Goal: Browse casually

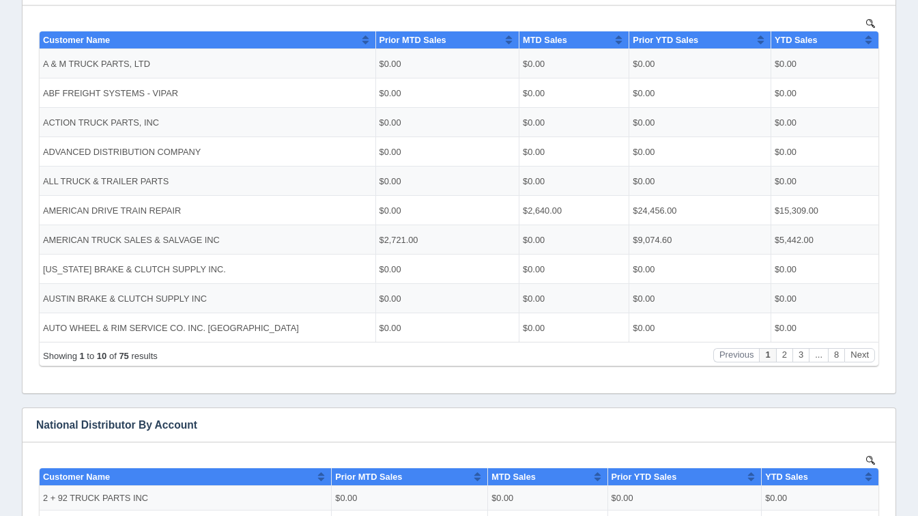
scroll to position [297, 0]
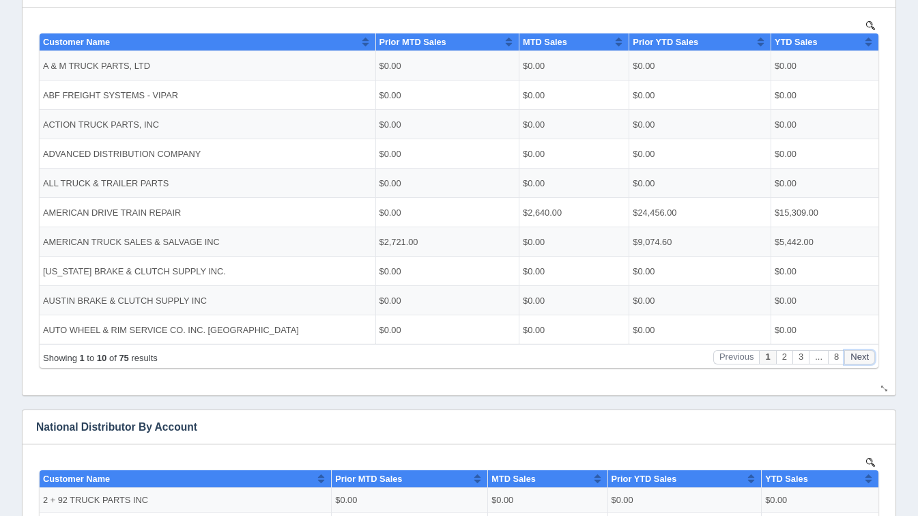
click at [864, 356] on button "Next" at bounding box center [860, 357] width 31 height 14
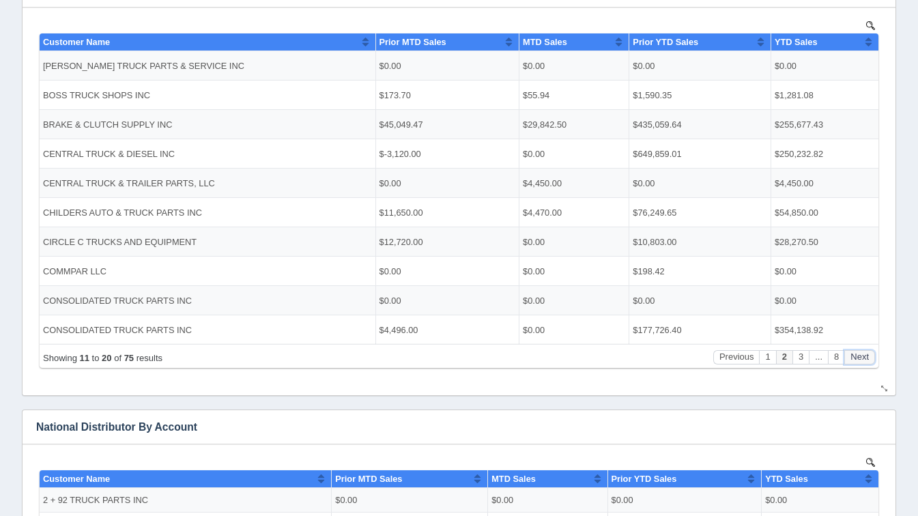
click at [864, 356] on button "Next" at bounding box center [860, 357] width 31 height 14
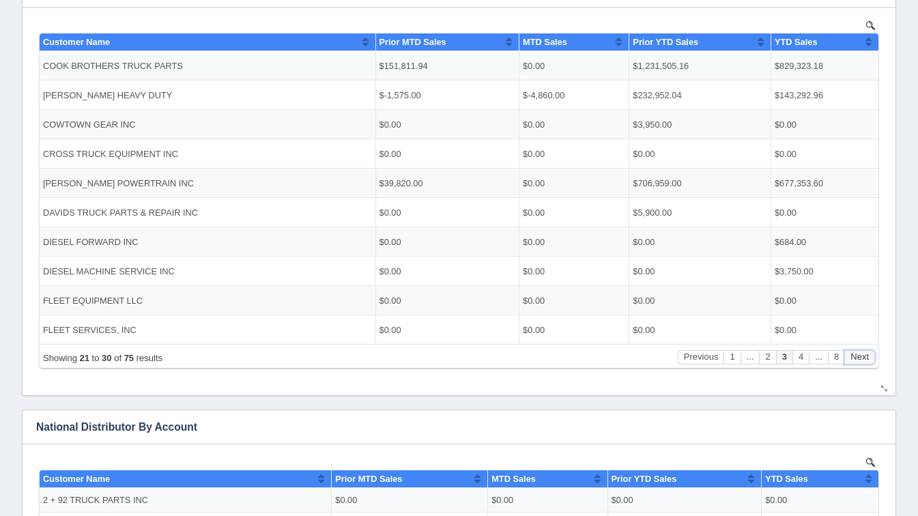
click at [864, 356] on button "Next" at bounding box center [860, 357] width 31 height 14
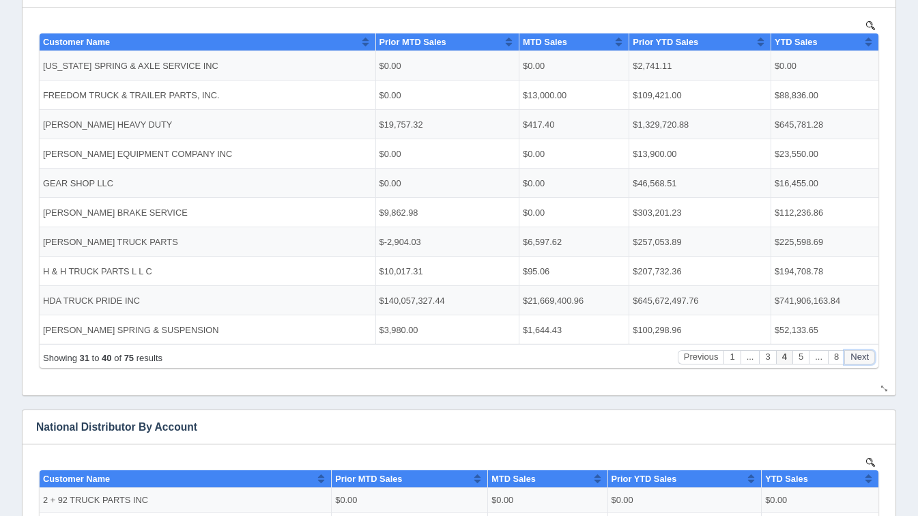
click at [864, 356] on button "Next" at bounding box center [860, 357] width 31 height 14
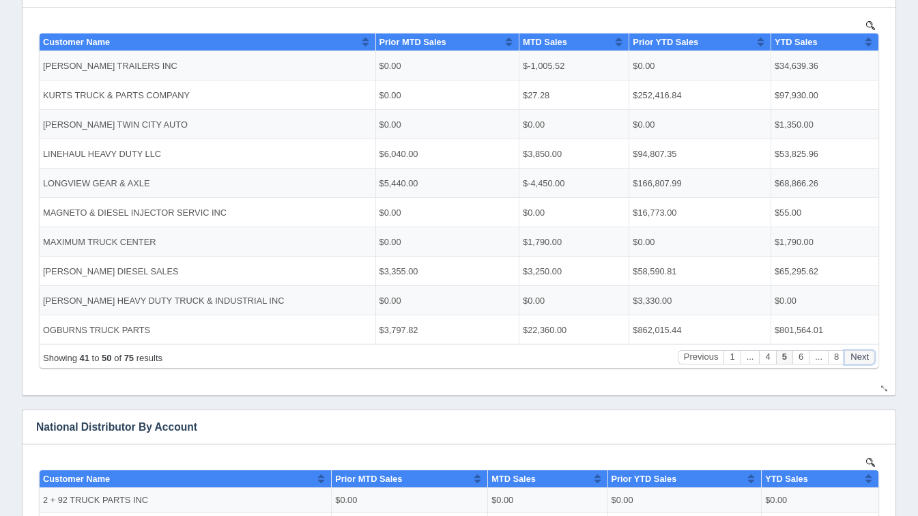
click at [864, 356] on button "Next" at bounding box center [860, 357] width 31 height 14
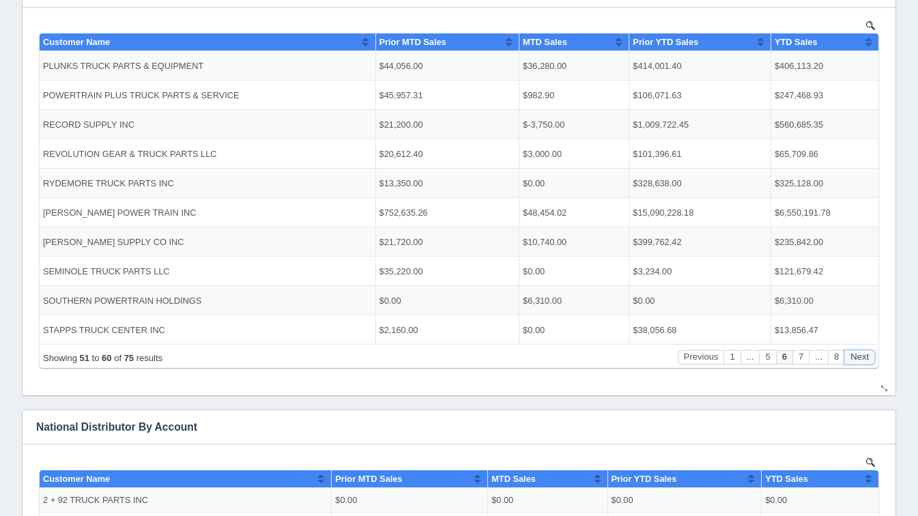
click at [864, 356] on button "Next" at bounding box center [860, 357] width 31 height 14
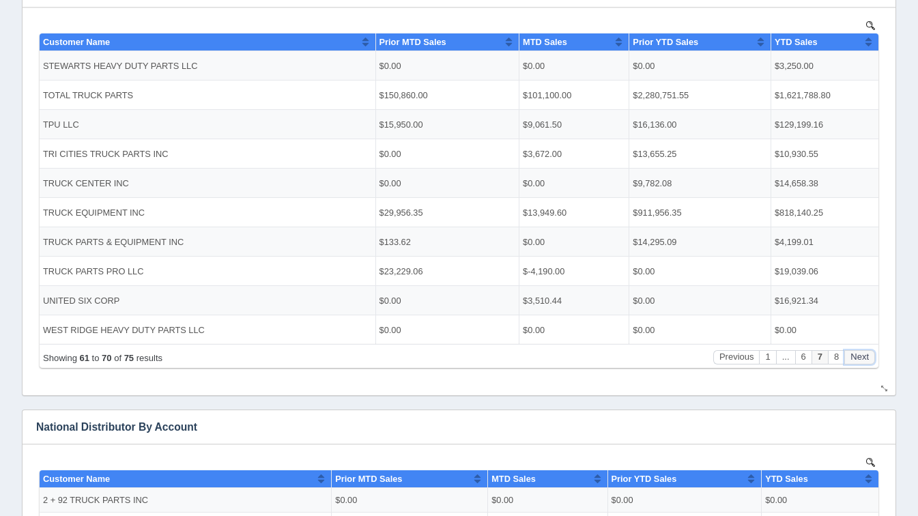
click at [864, 356] on button "Next" at bounding box center [860, 357] width 31 height 14
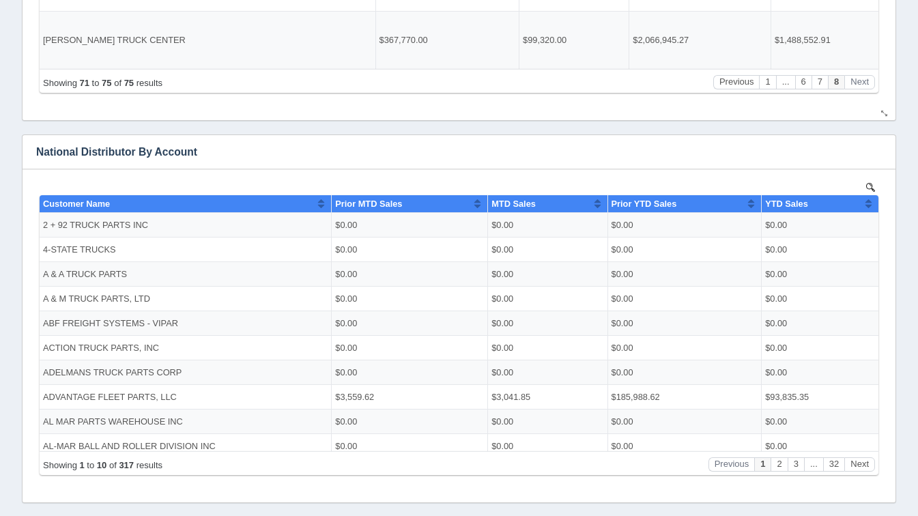
scroll to position [577, 0]
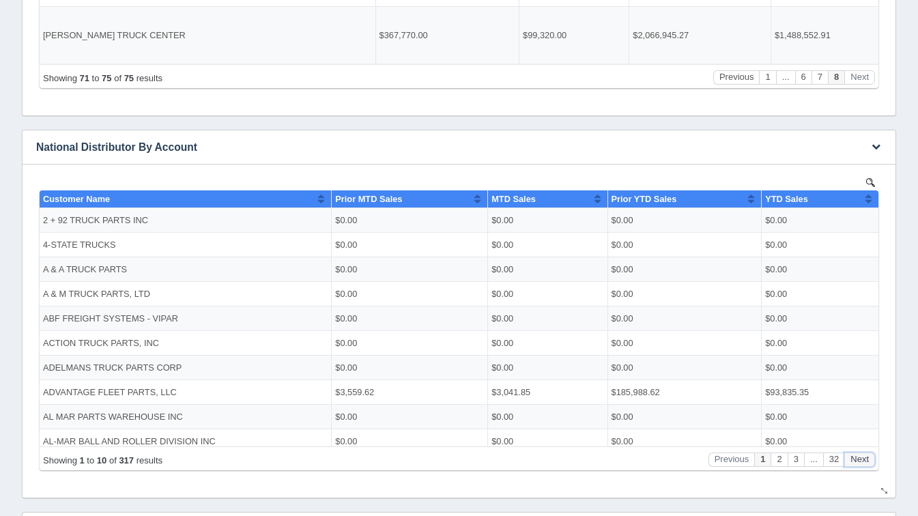
click at [862, 460] on button "Next" at bounding box center [860, 459] width 31 height 14
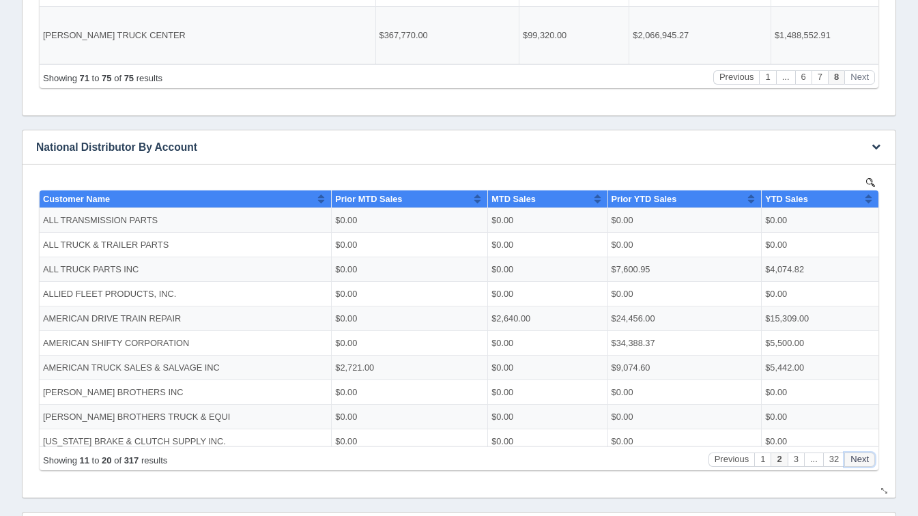
click at [862, 460] on button "Next" at bounding box center [860, 459] width 31 height 14
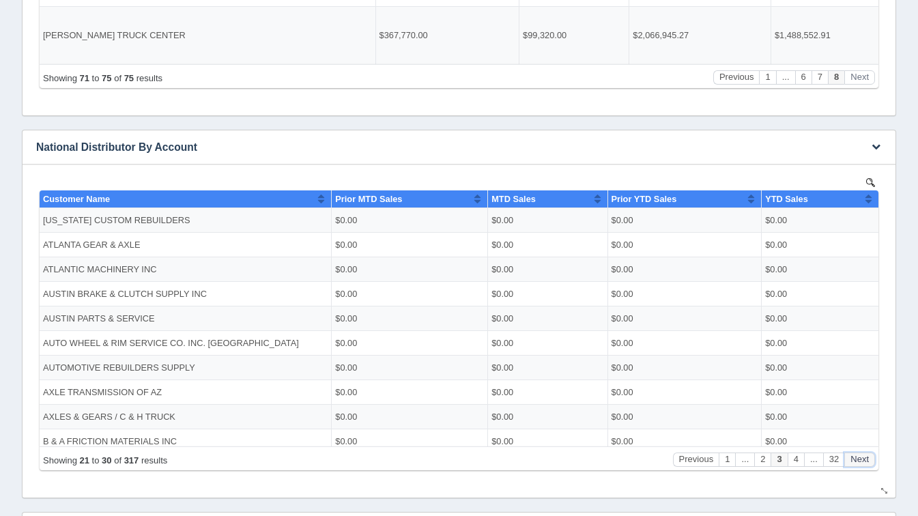
click at [862, 460] on button "Next" at bounding box center [860, 459] width 31 height 14
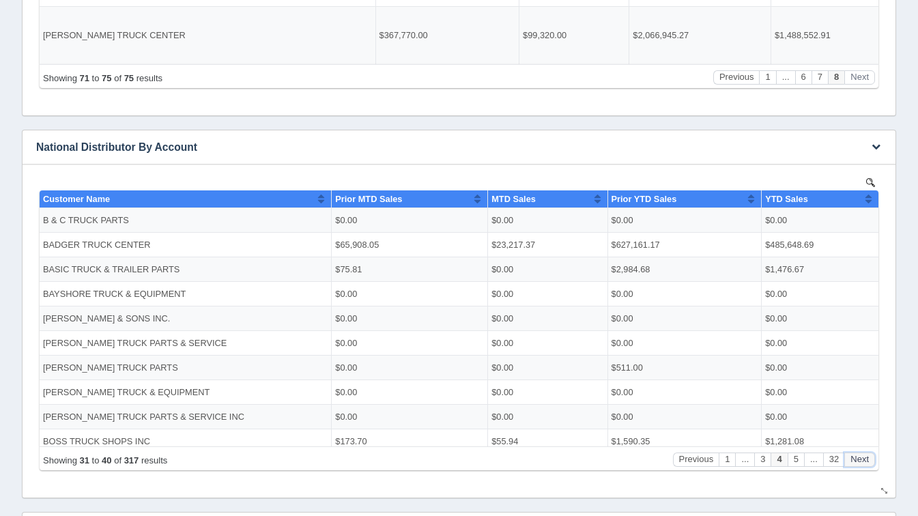
click at [862, 460] on button "Next" at bounding box center [860, 459] width 31 height 14
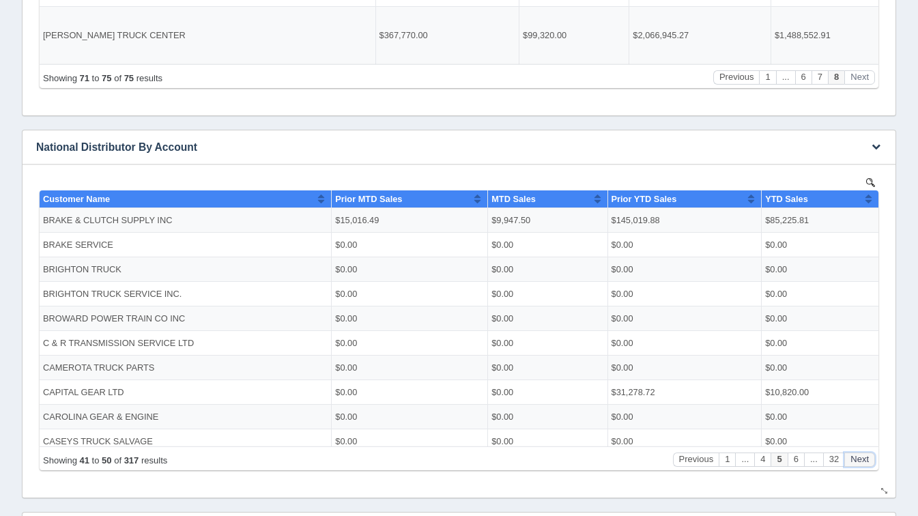
click at [862, 460] on button "Next" at bounding box center [860, 459] width 31 height 14
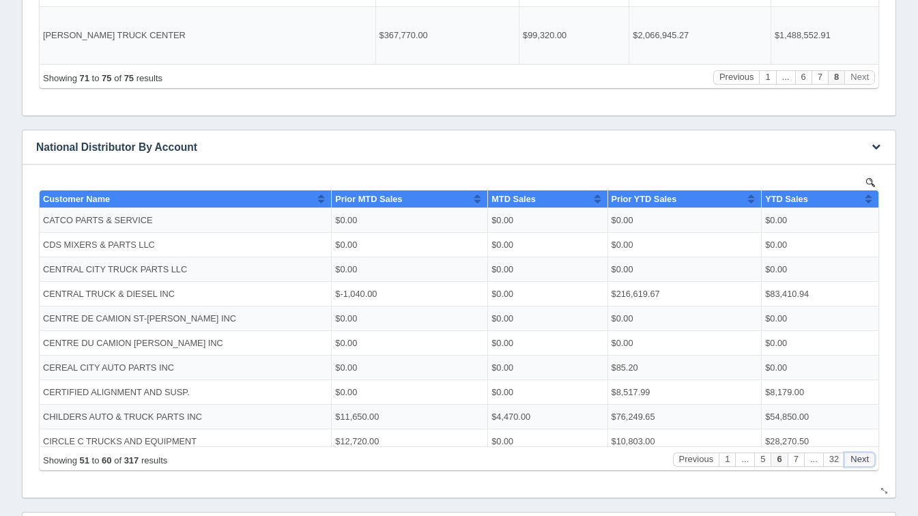
click at [862, 460] on button "Next" at bounding box center [860, 459] width 31 height 14
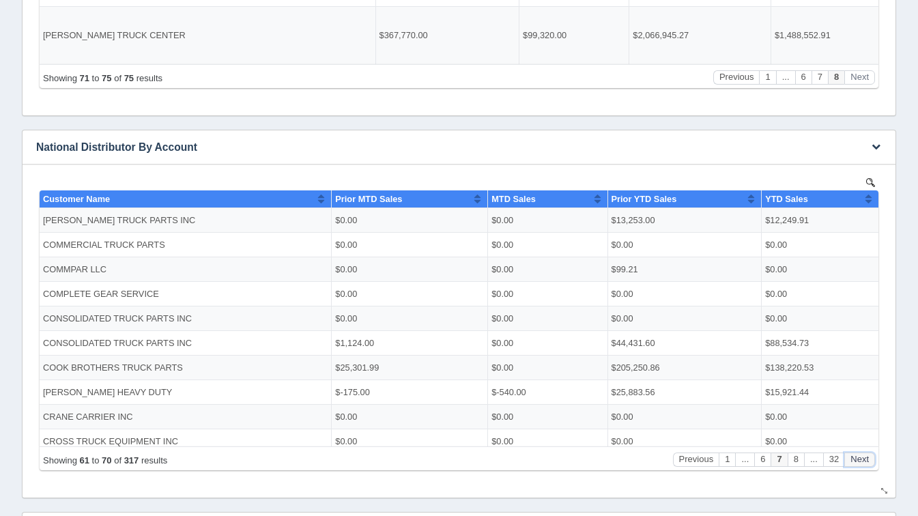
click at [862, 460] on button "Next" at bounding box center [860, 459] width 31 height 14
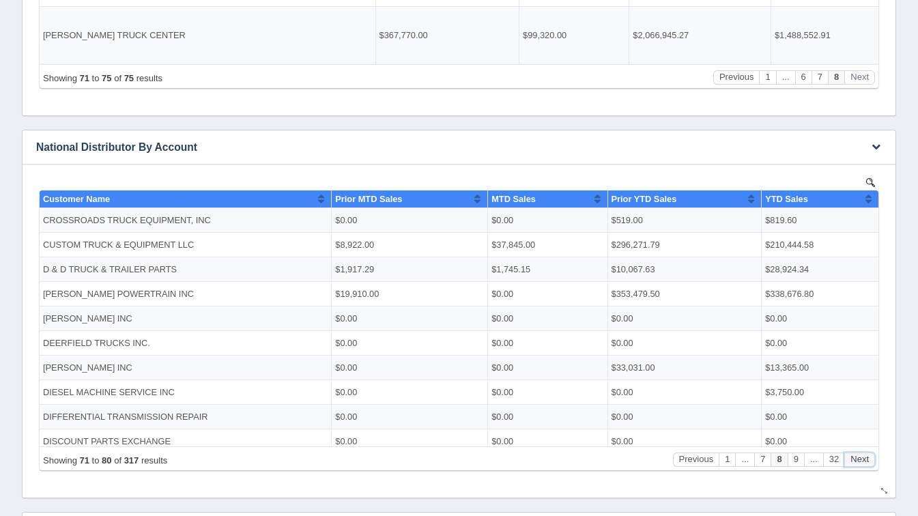
click at [862, 460] on button "Next" at bounding box center [860, 459] width 31 height 14
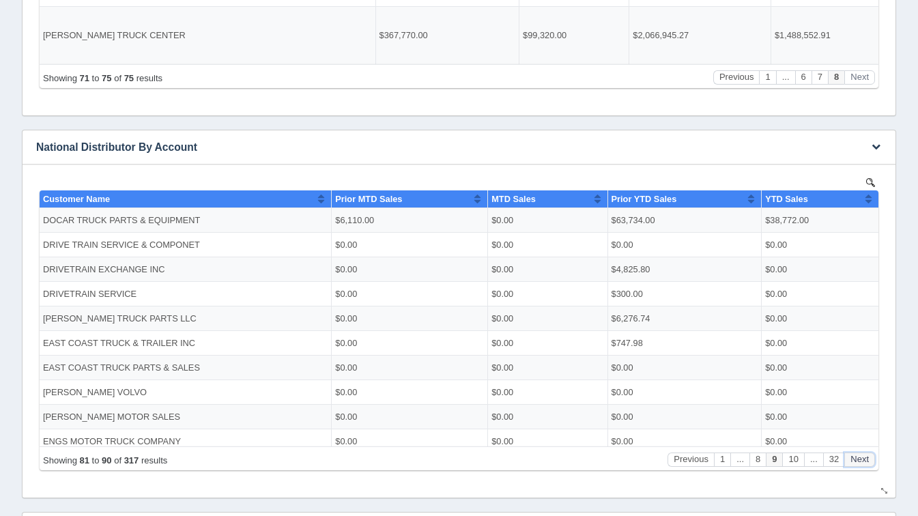
click at [862, 460] on button "Next" at bounding box center [860, 459] width 31 height 14
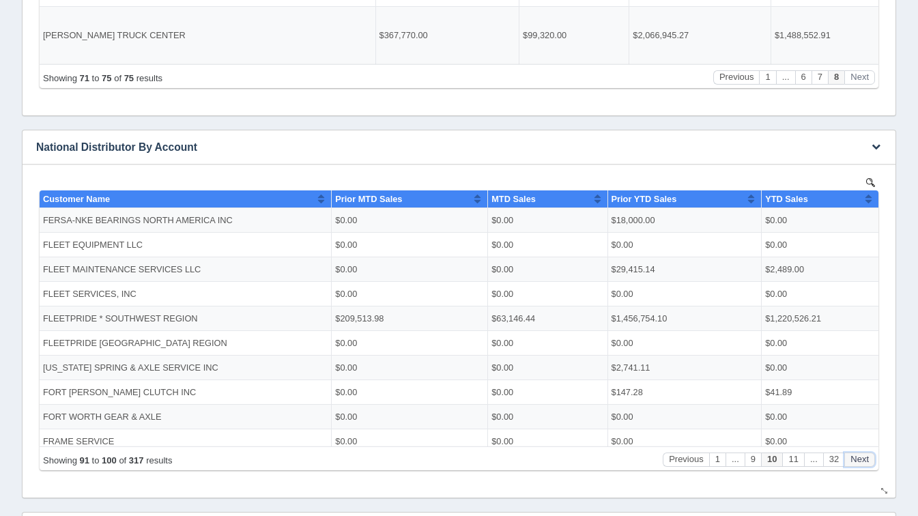
click at [862, 460] on button "Next" at bounding box center [860, 459] width 31 height 14
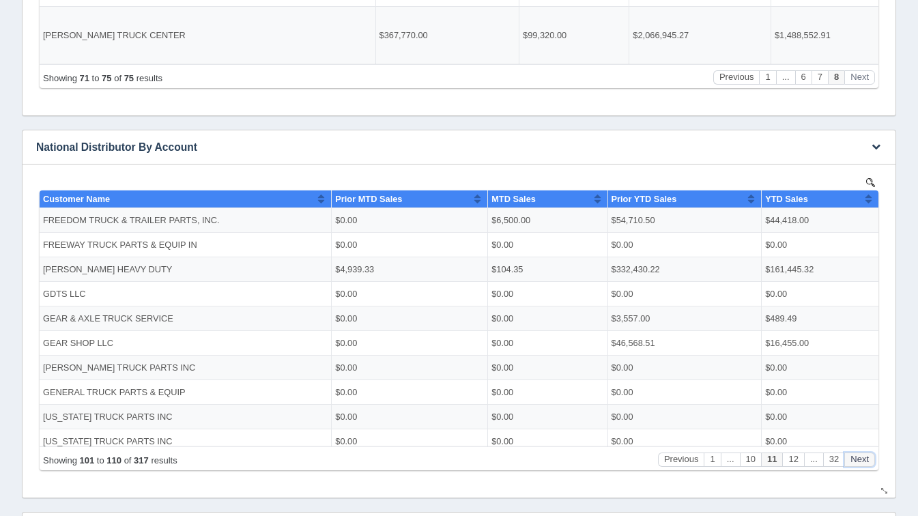
click at [862, 460] on button "Next" at bounding box center [860, 459] width 31 height 14
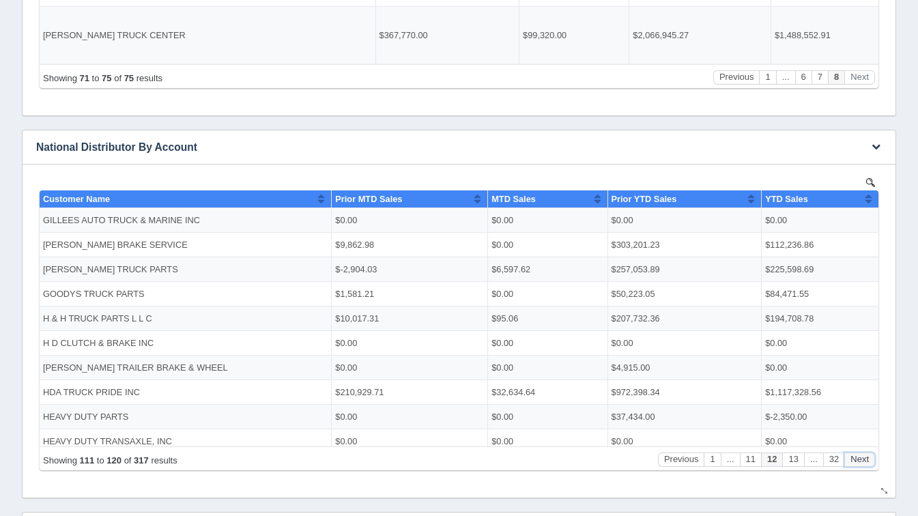
click at [862, 460] on button "Next" at bounding box center [860, 459] width 31 height 14
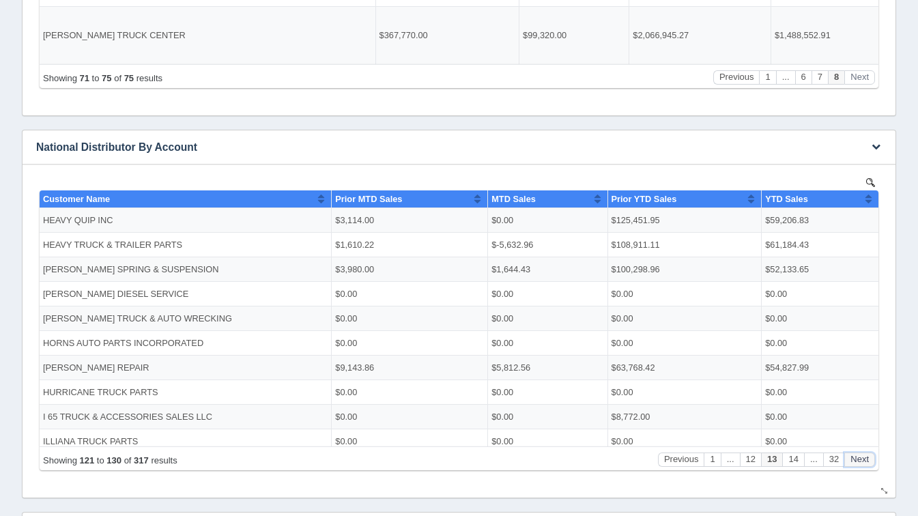
click at [862, 460] on button "Next" at bounding box center [860, 459] width 31 height 14
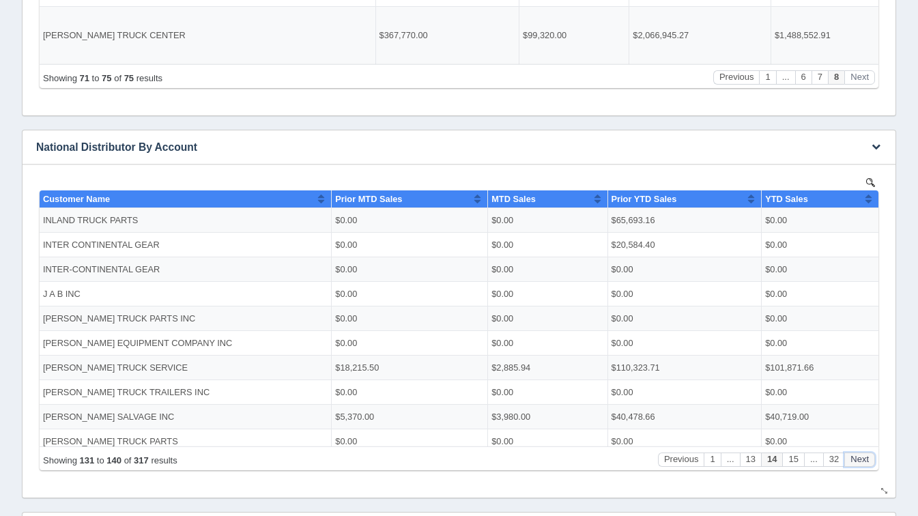
click at [862, 460] on button "Next" at bounding box center [860, 459] width 31 height 14
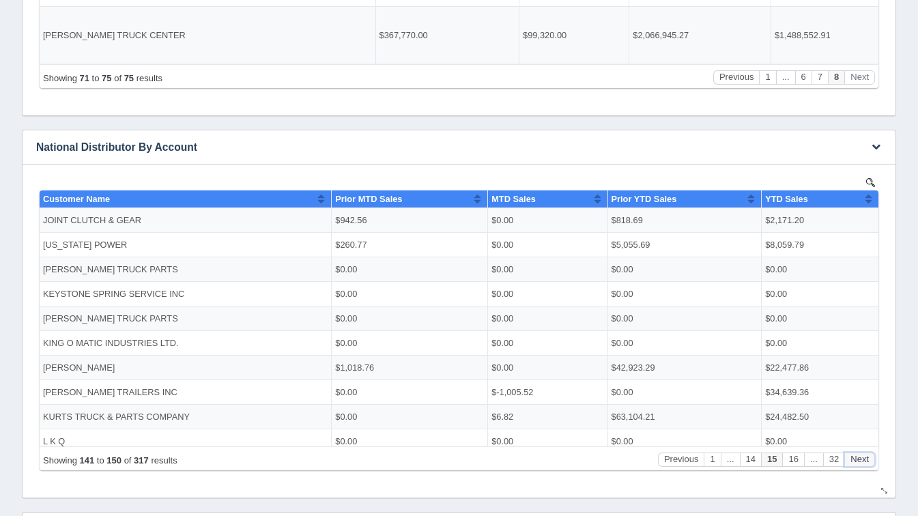
click at [862, 460] on button "Next" at bounding box center [860, 459] width 31 height 14
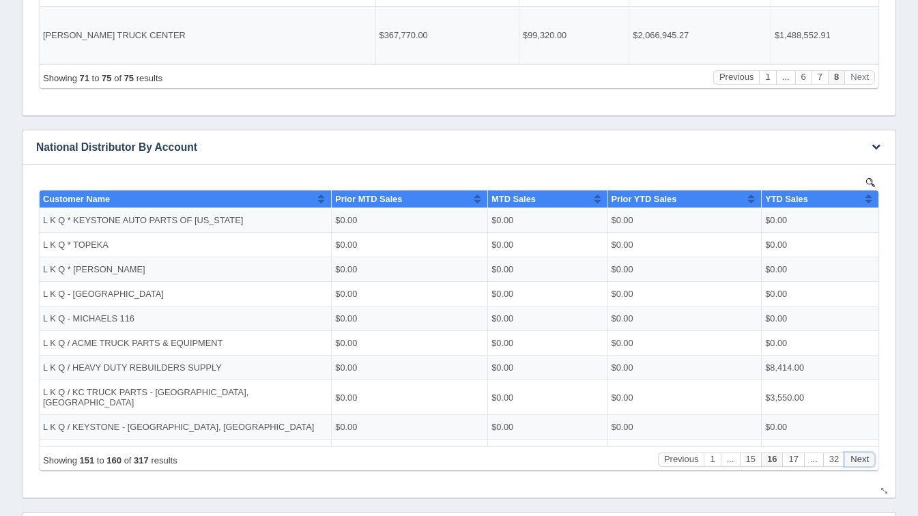
click at [862, 460] on button "Next" at bounding box center [860, 459] width 31 height 14
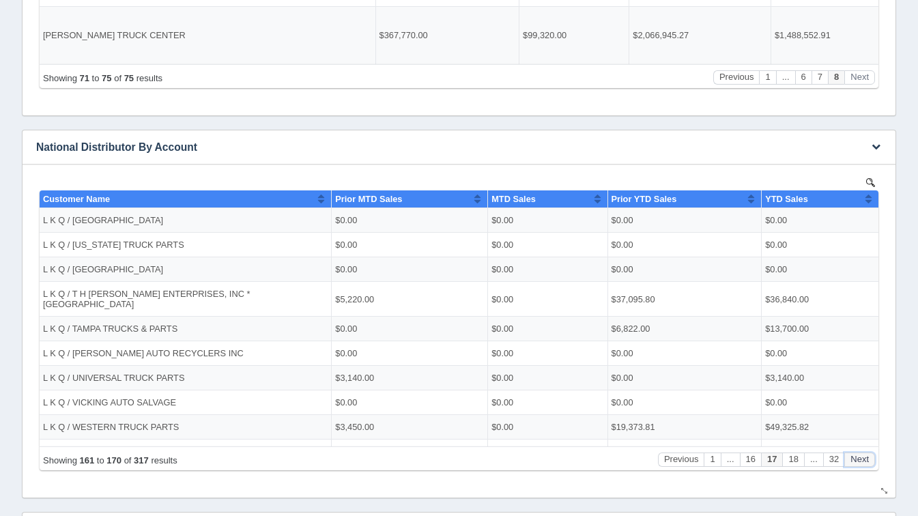
click at [862, 460] on button "Next" at bounding box center [860, 459] width 31 height 14
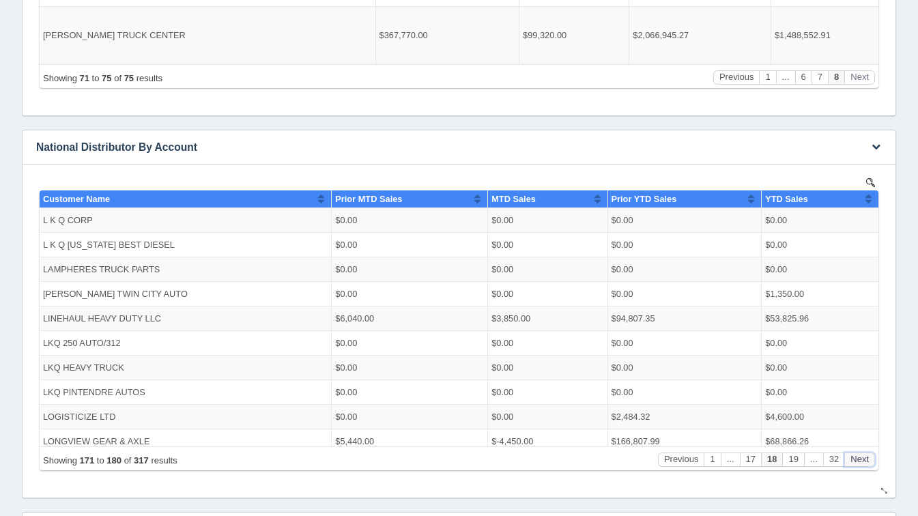
click at [862, 460] on button "Next" at bounding box center [860, 459] width 31 height 14
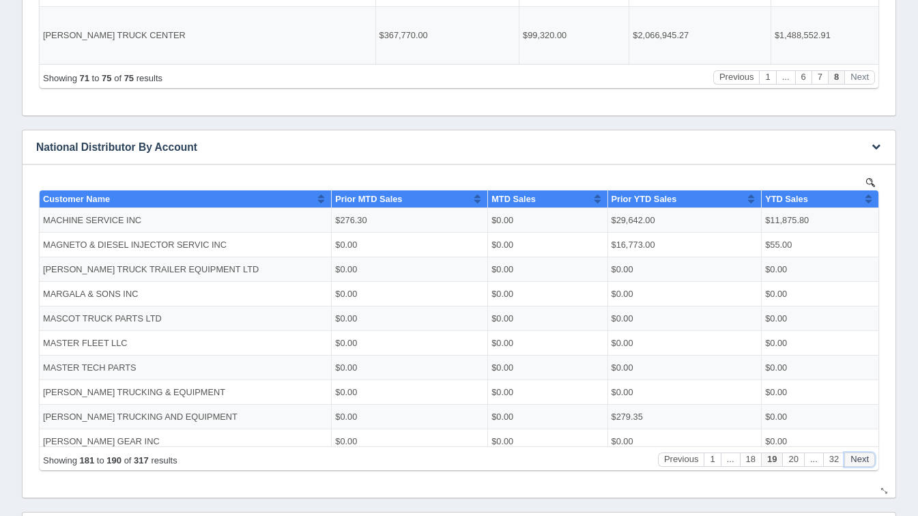
click at [862, 460] on button "Next" at bounding box center [860, 459] width 31 height 14
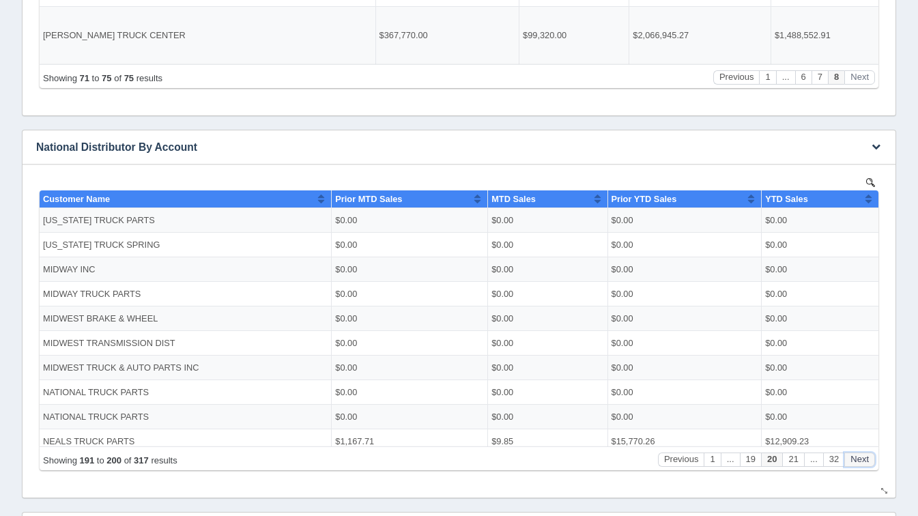
click at [862, 460] on button "Next" at bounding box center [860, 459] width 31 height 14
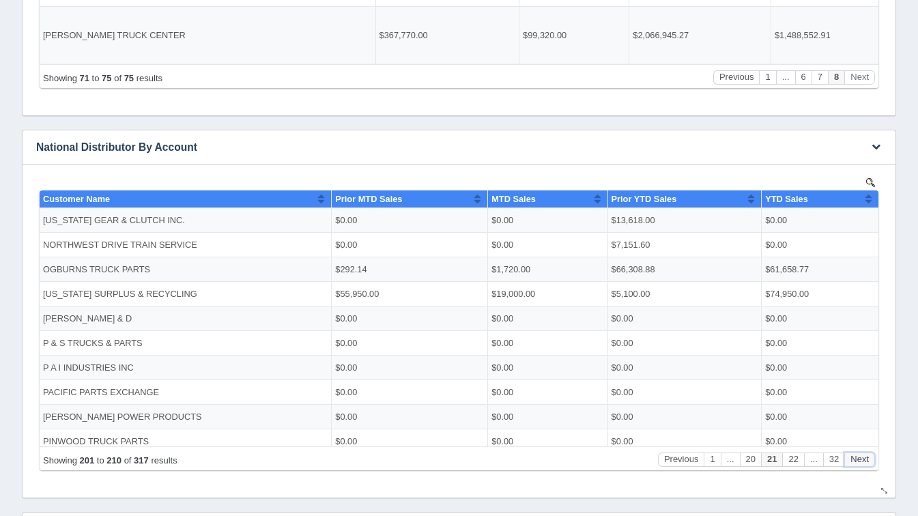
click at [862, 460] on button "Next" at bounding box center [860, 459] width 31 height 14
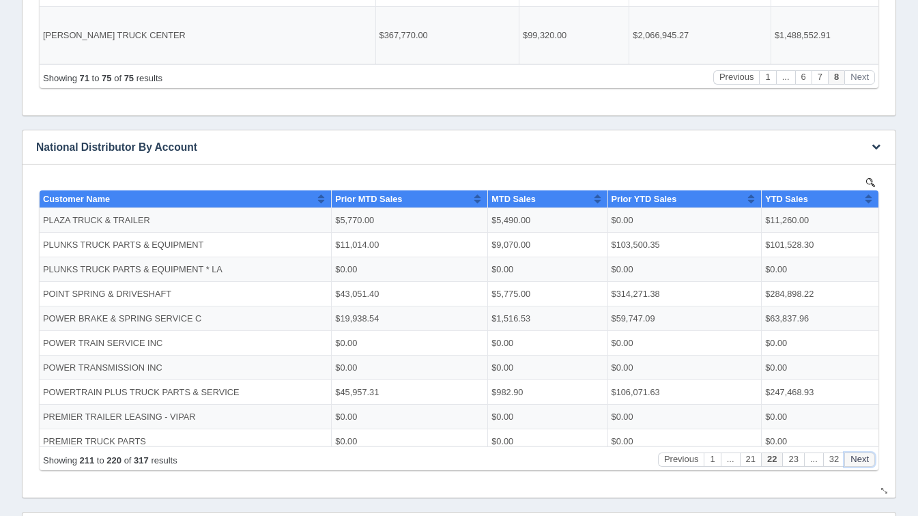
click at [862, 460] on button "Next" at bounding box center [860, 459] width 31 height 14
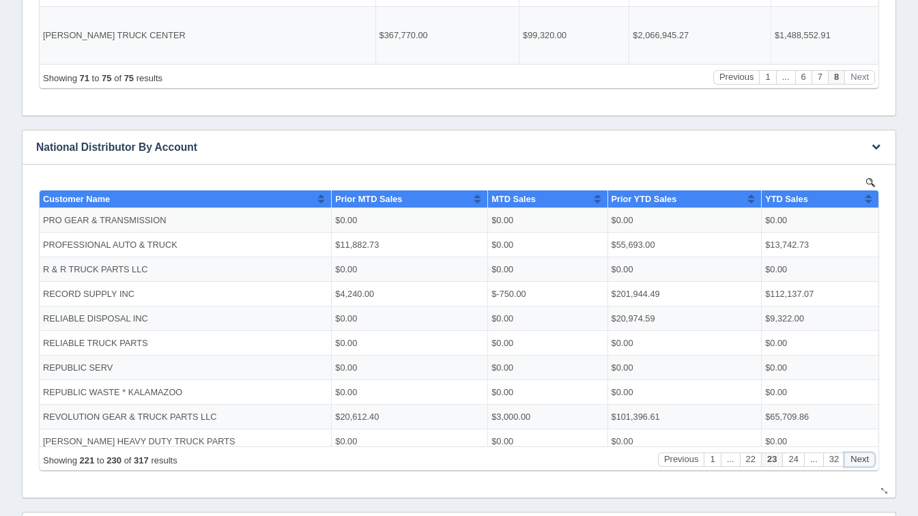
click at [862, 460] on button "Next" at bounding box center [860, 459] width 31 height 14
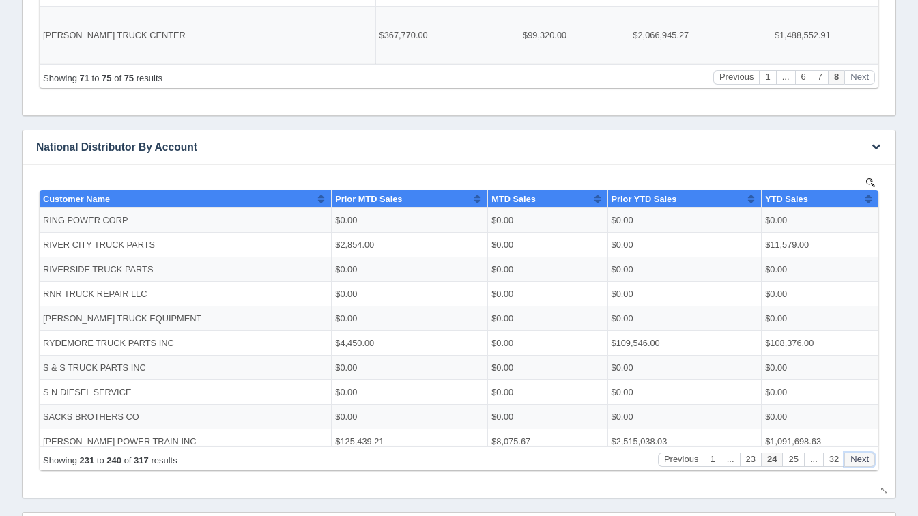
click at [862, 460] on button "Next" at bounding box center [860, 459] width 31 height 14
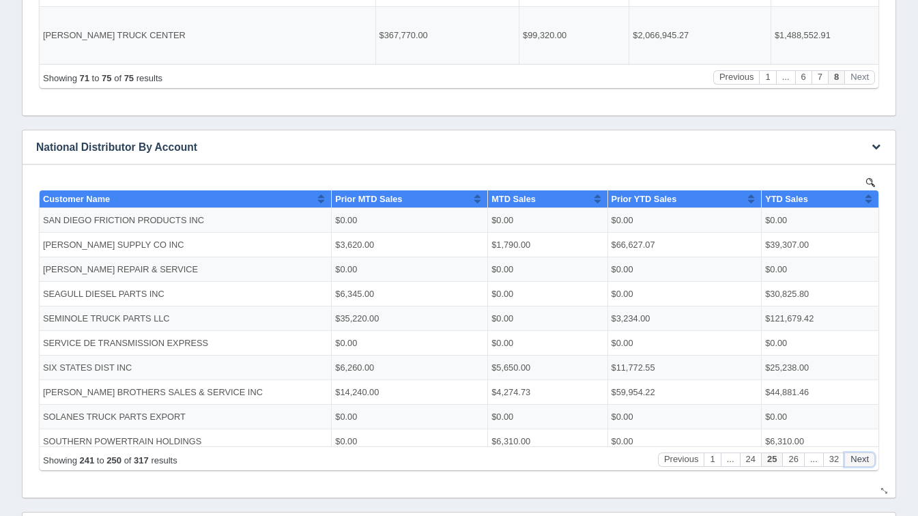
click at [862, 460] on button "Next" at bounding box center [860, 459] width 31 height 14
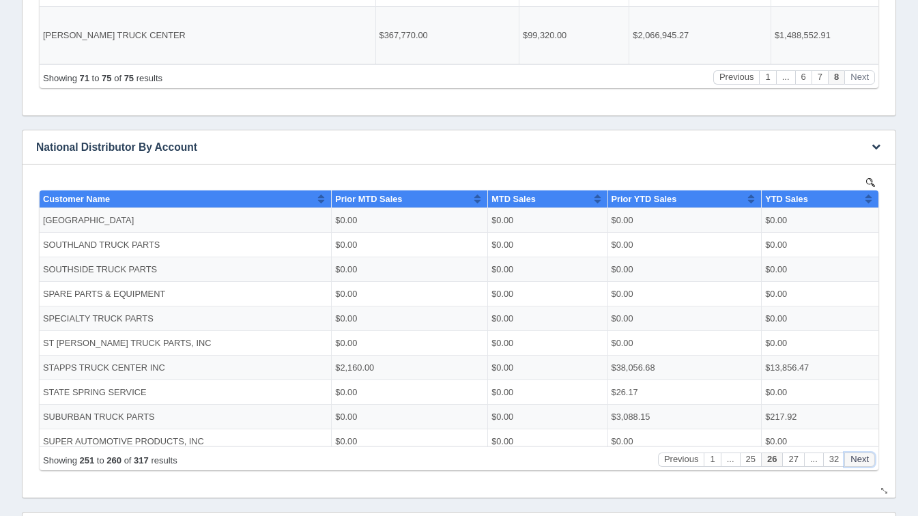
click at [862, 460] on button "Next" at bounding box center [860, 459] width 31 height 14
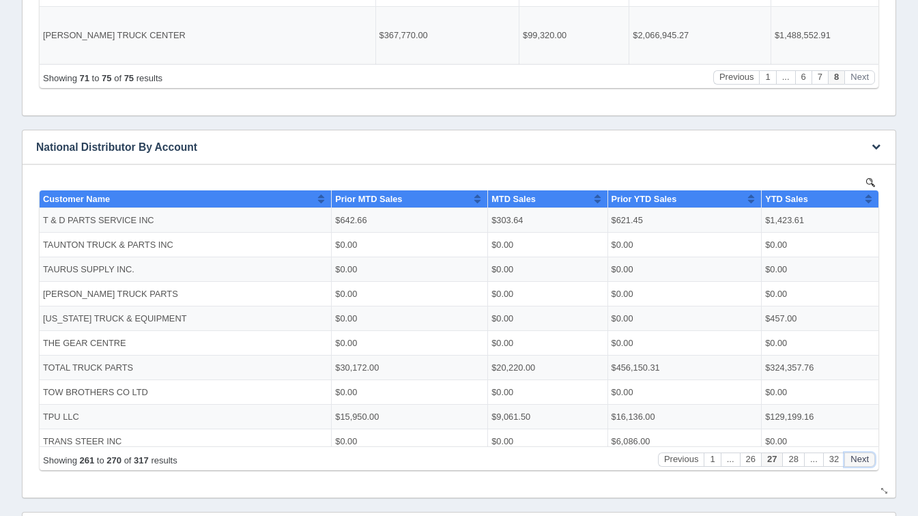
click at [862, 460] on button "Next" at bounding box center [860, 459] width 31 height 14
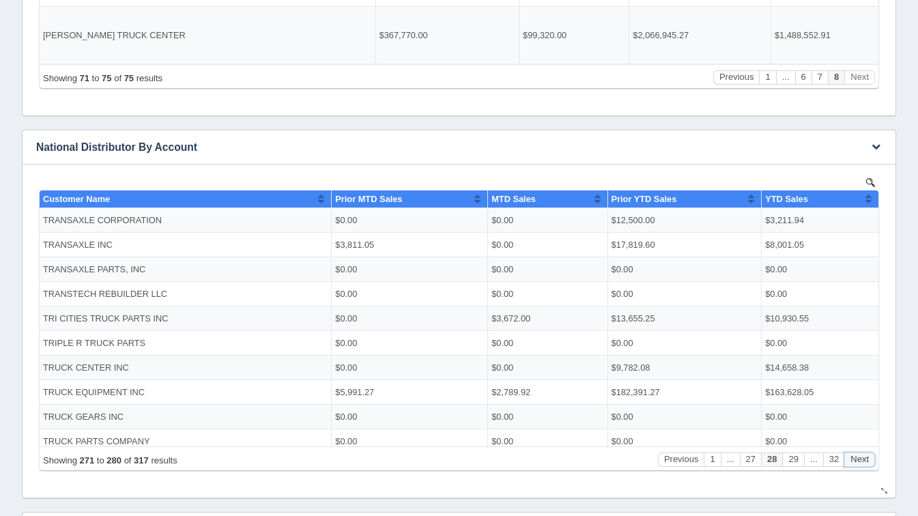
click at [862, 460] on button "Next" at bounding box center [860, 459] width 31 height 14
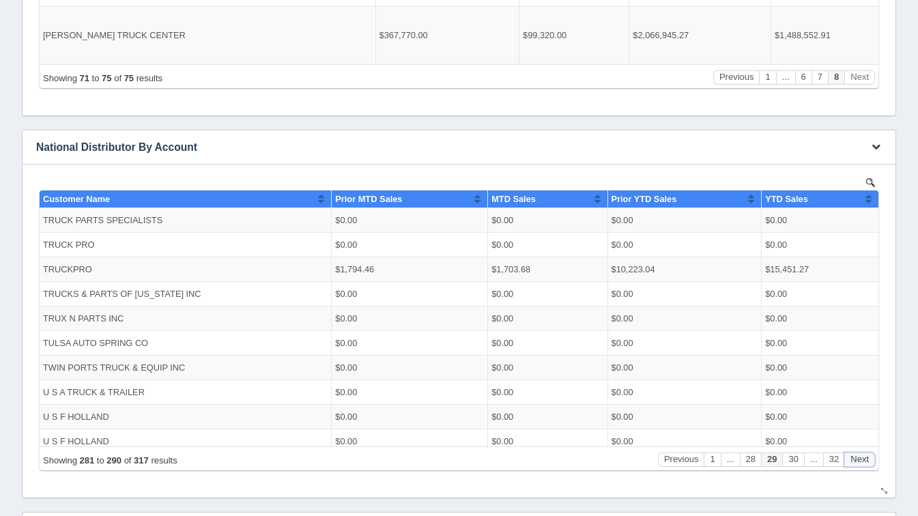
click at [862, 460] on button "Next" at bounding box center [860, 459] width 31 height 14
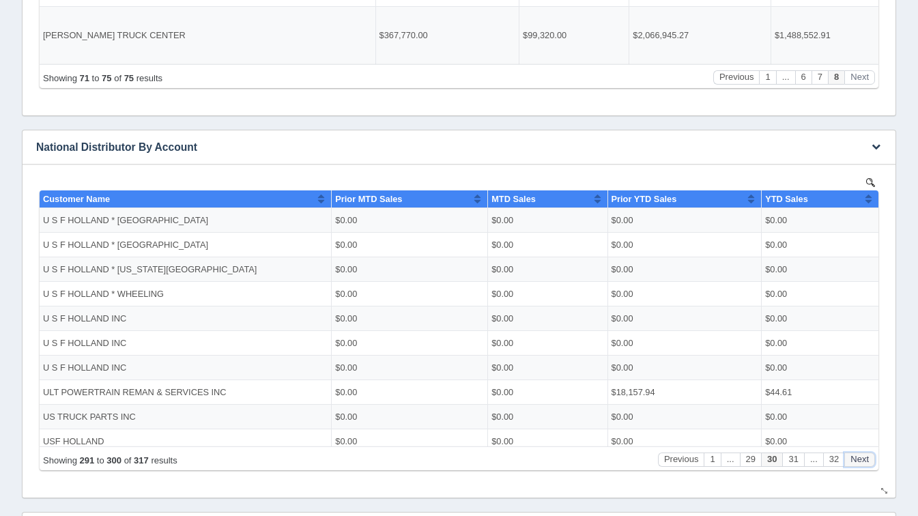
click at [862, 460] on button "Next" at bounding box center [860, 459] width 31 height 14
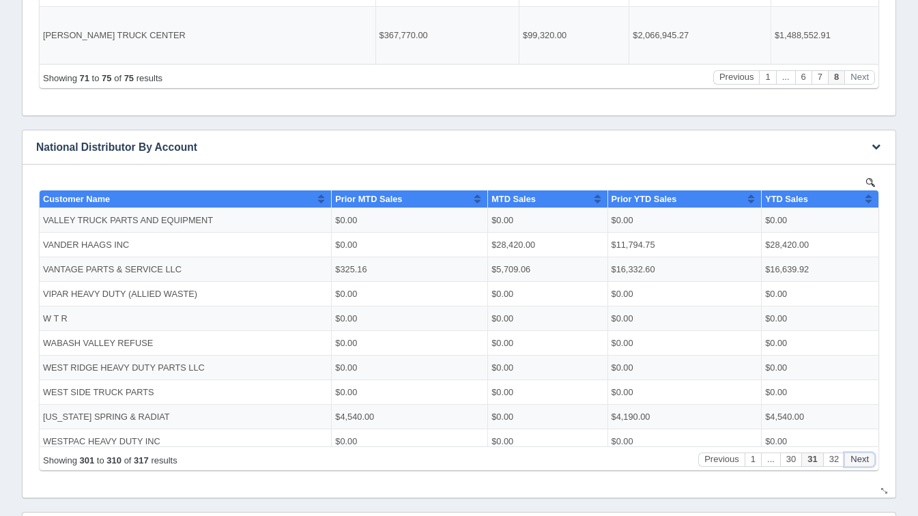
click at [862, 460] on button "Next" at bounding box center [860, 459] width 31 height 14
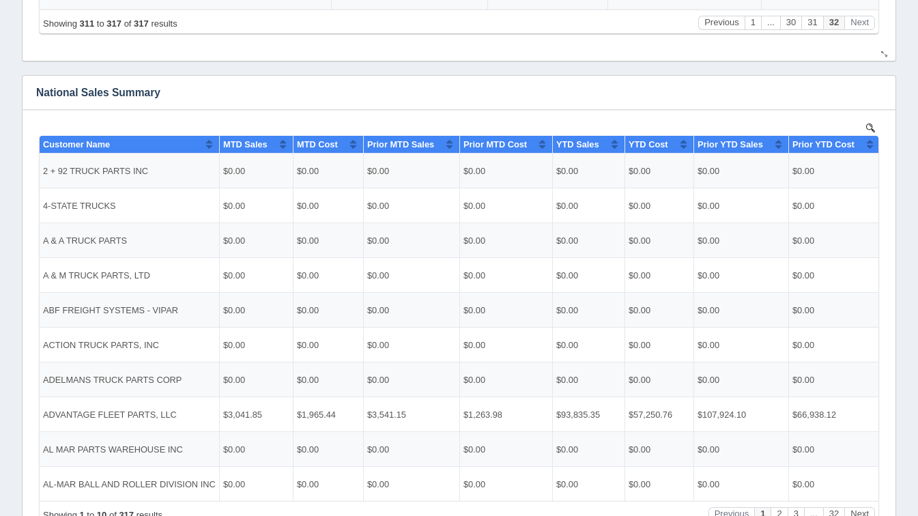
scroll to position [3, 0]
